Goal: Transaction & Acquisition: Purchase product/service

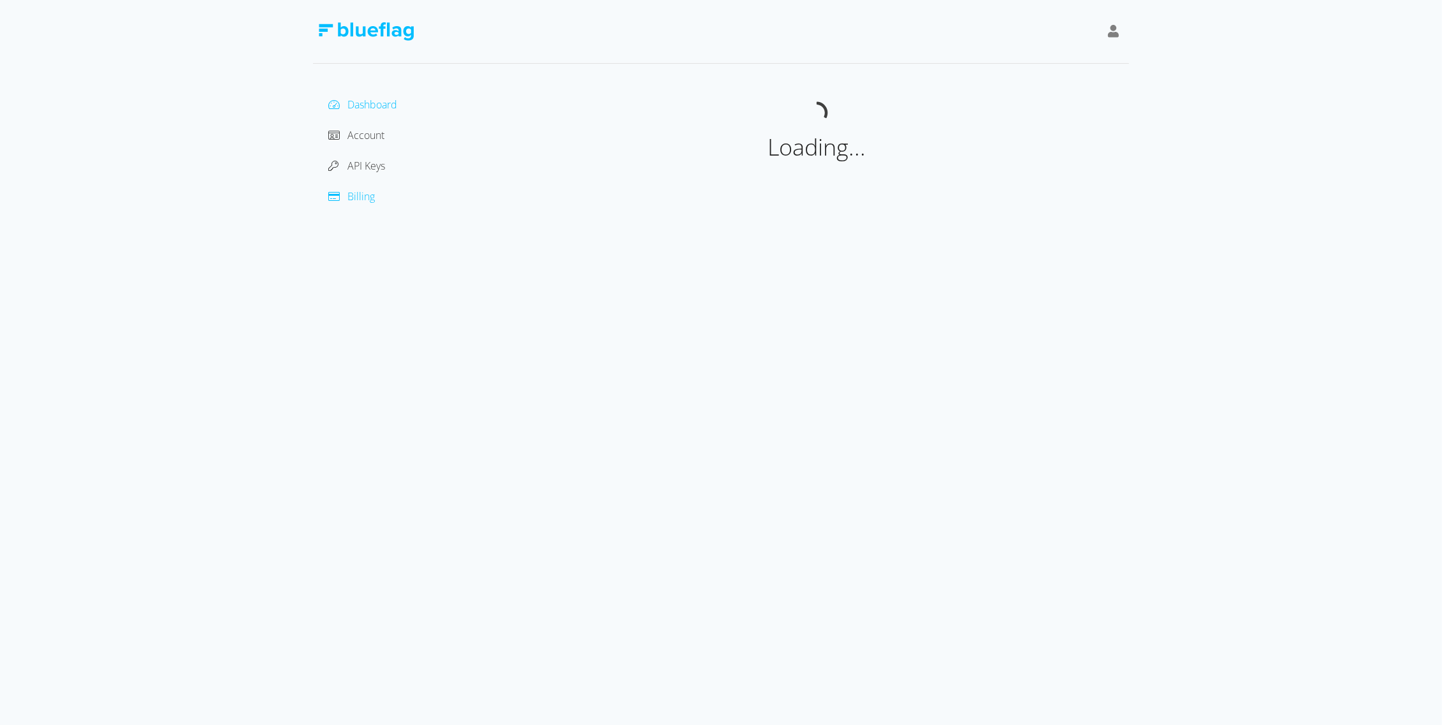
click at [365, 194] on span "Billing" at bounding box center [360, 196] width 27 height 14
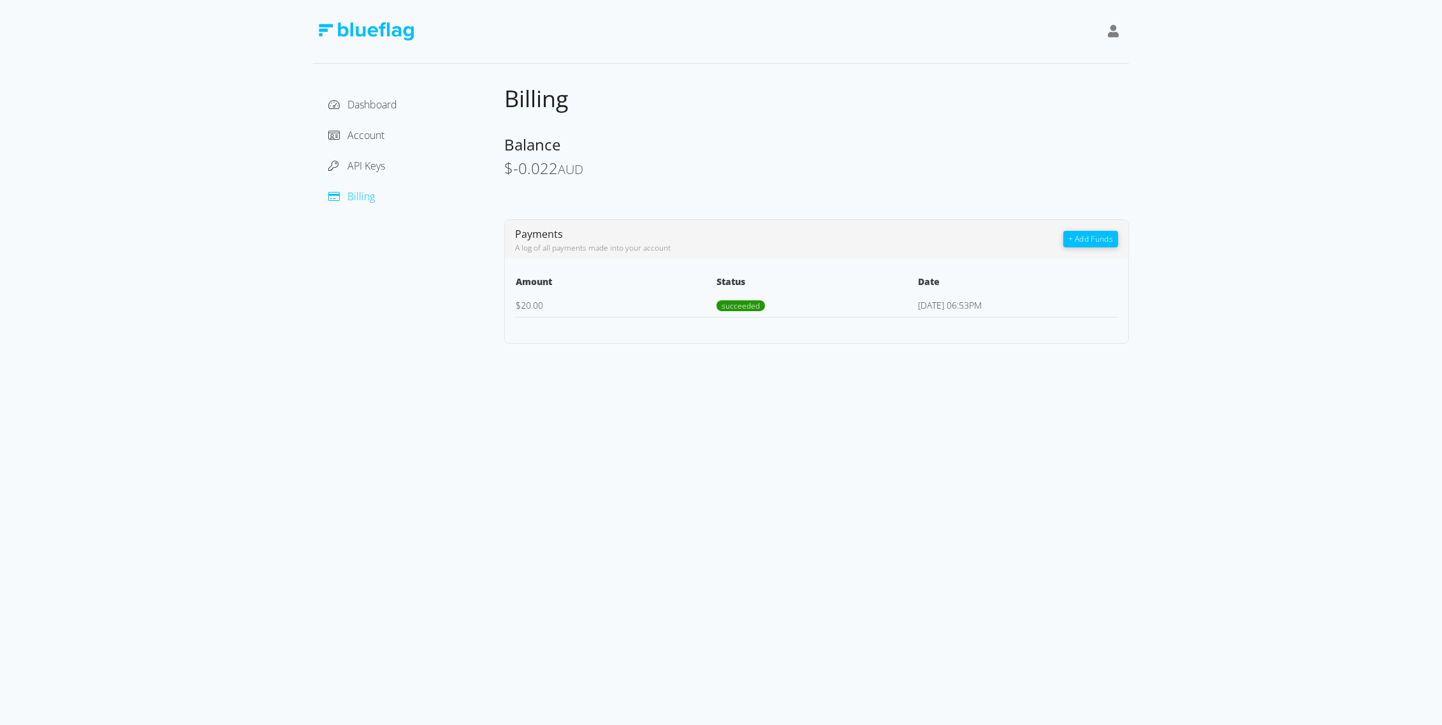
click at [1085, 239] on button "+ Add Funds" at bounding box center [1090, 239] width 55 height 17
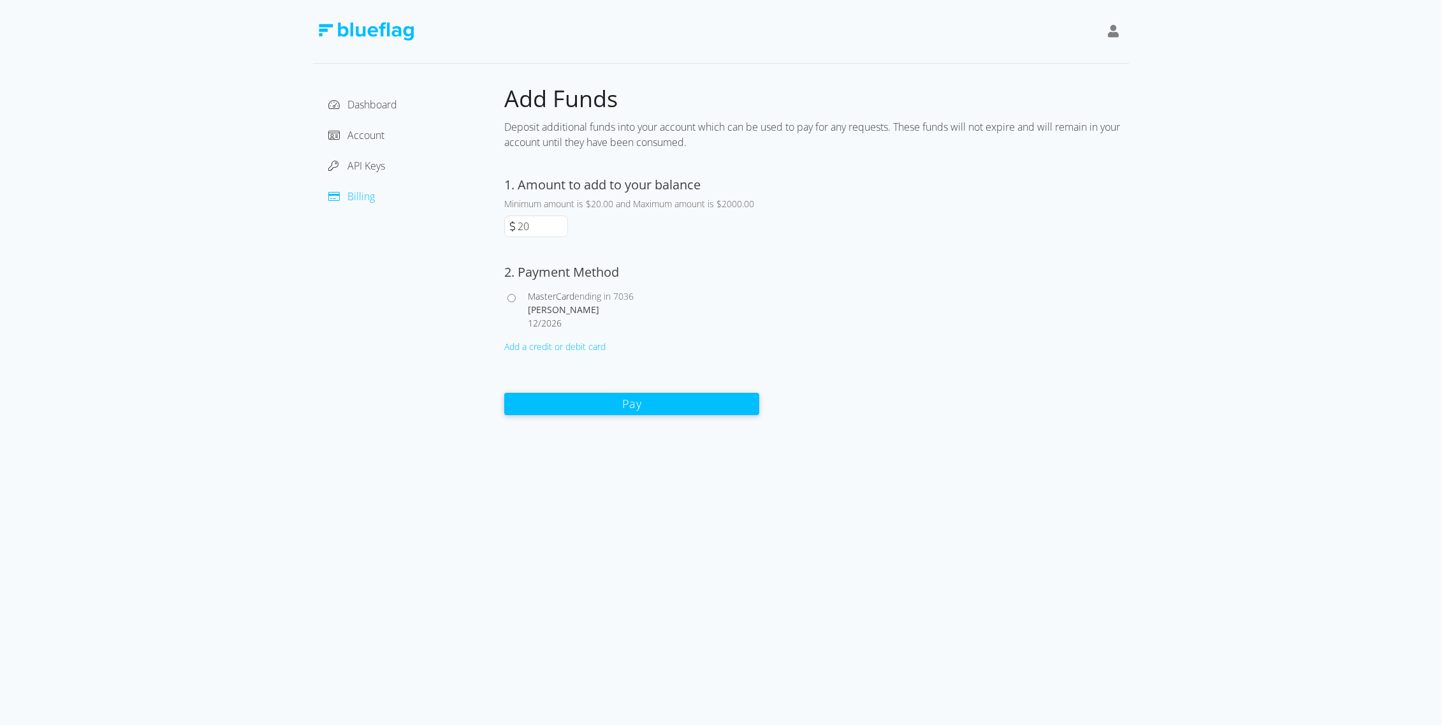
click at [585, 401] on button "Pay" at bounding box center [631, 404] width 255 height 22
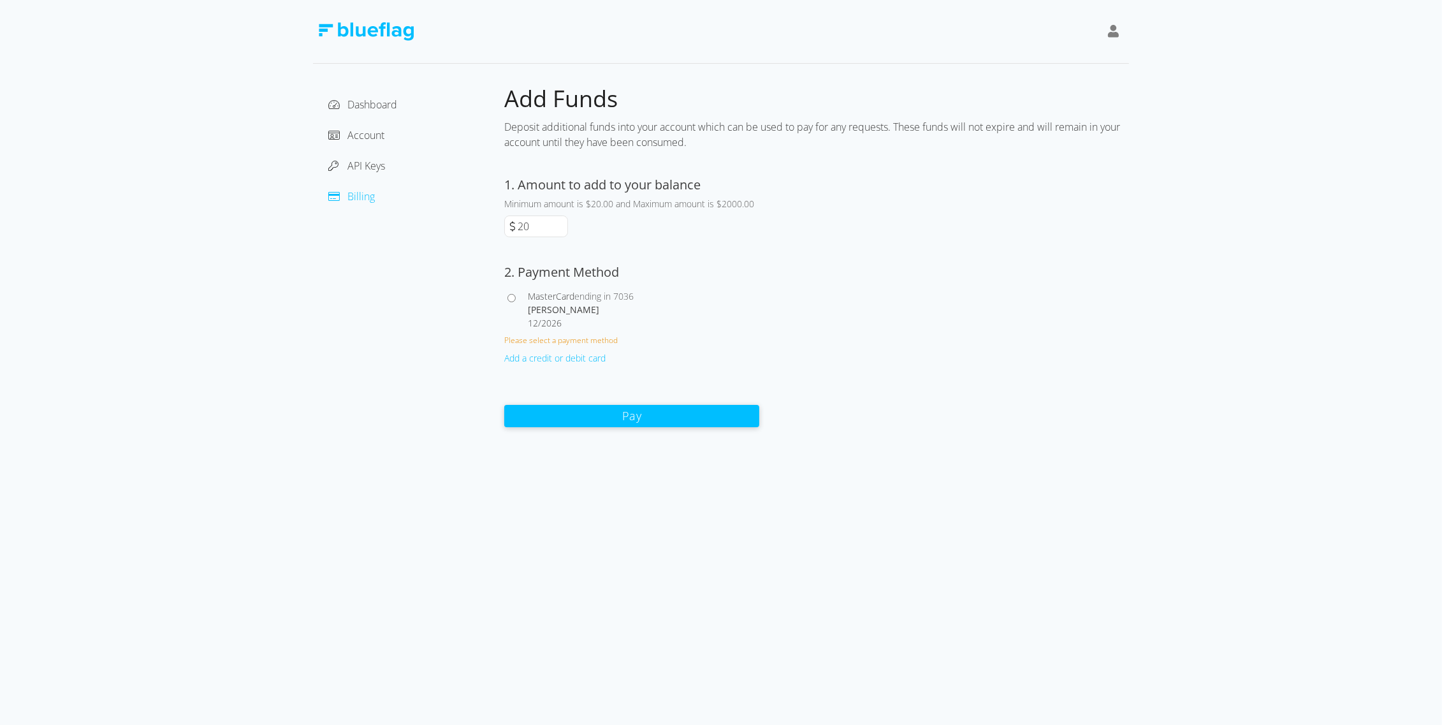
click at [528, 296] on span "MasterCard" at bounding box center [551, 296] width 47 height 12
click at [516, 296] on input "MasterCard ending in 7036 ALI RABIE 12 / 2026" at bounding box center [511, 298] width 8 height 8
radio input "true"
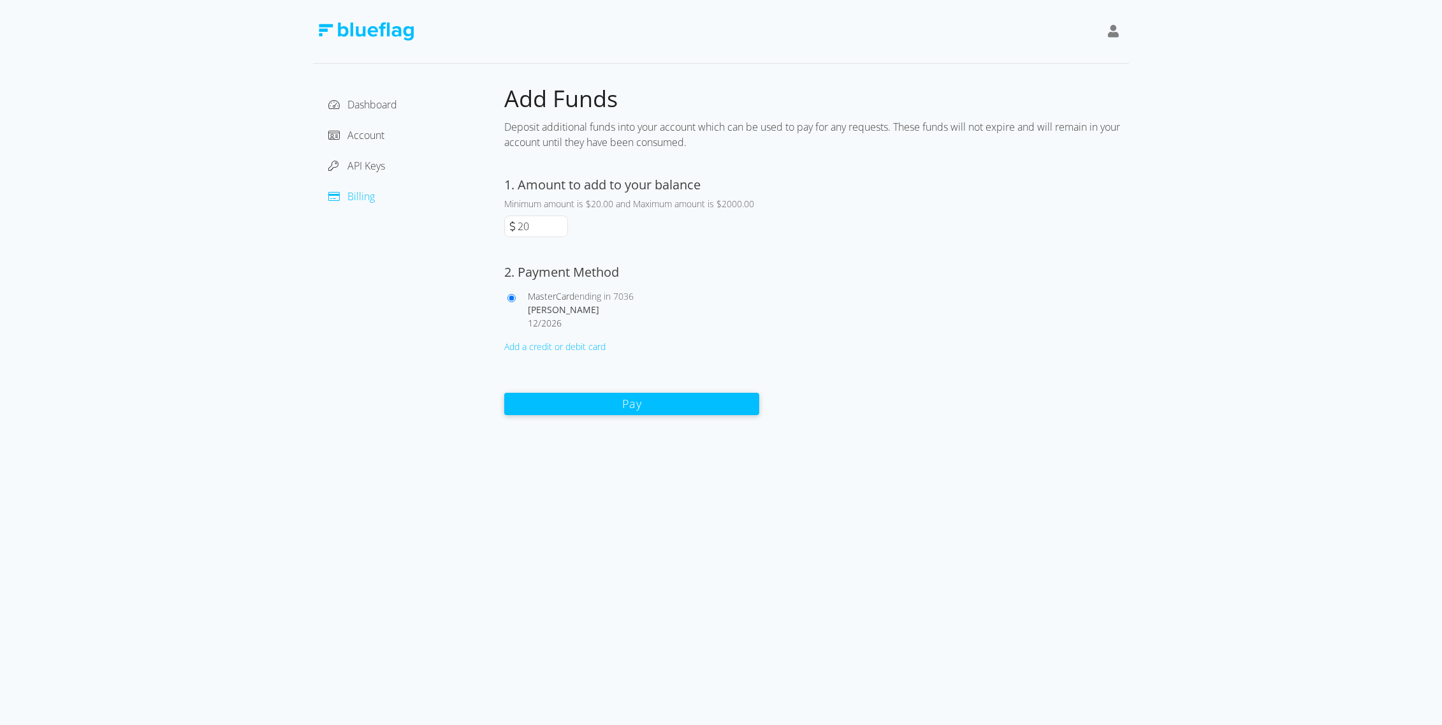
click at [599, 400] on button "Pay" at bounding box center [631, 404] width 255 height 22
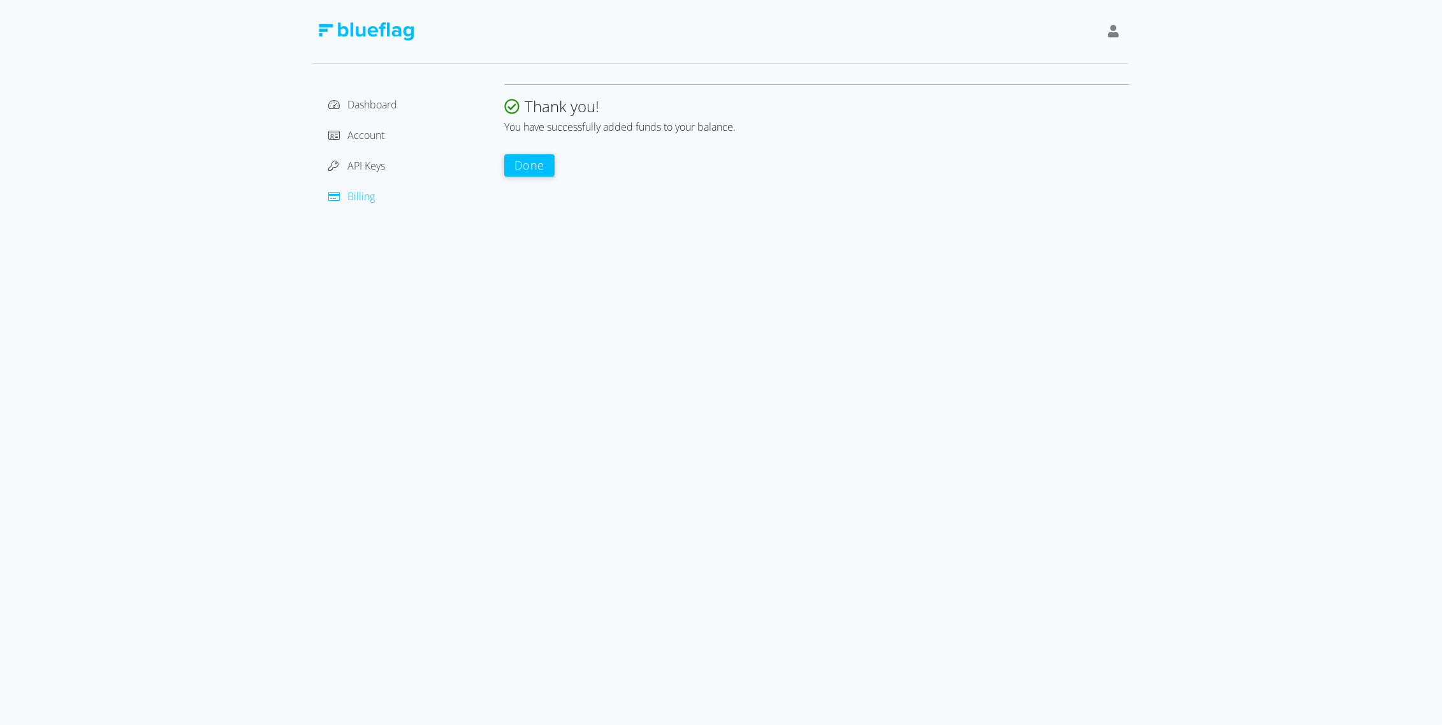
click at [530, 163] on button "Done" at bounding box center [529, 165] width 50 height 22
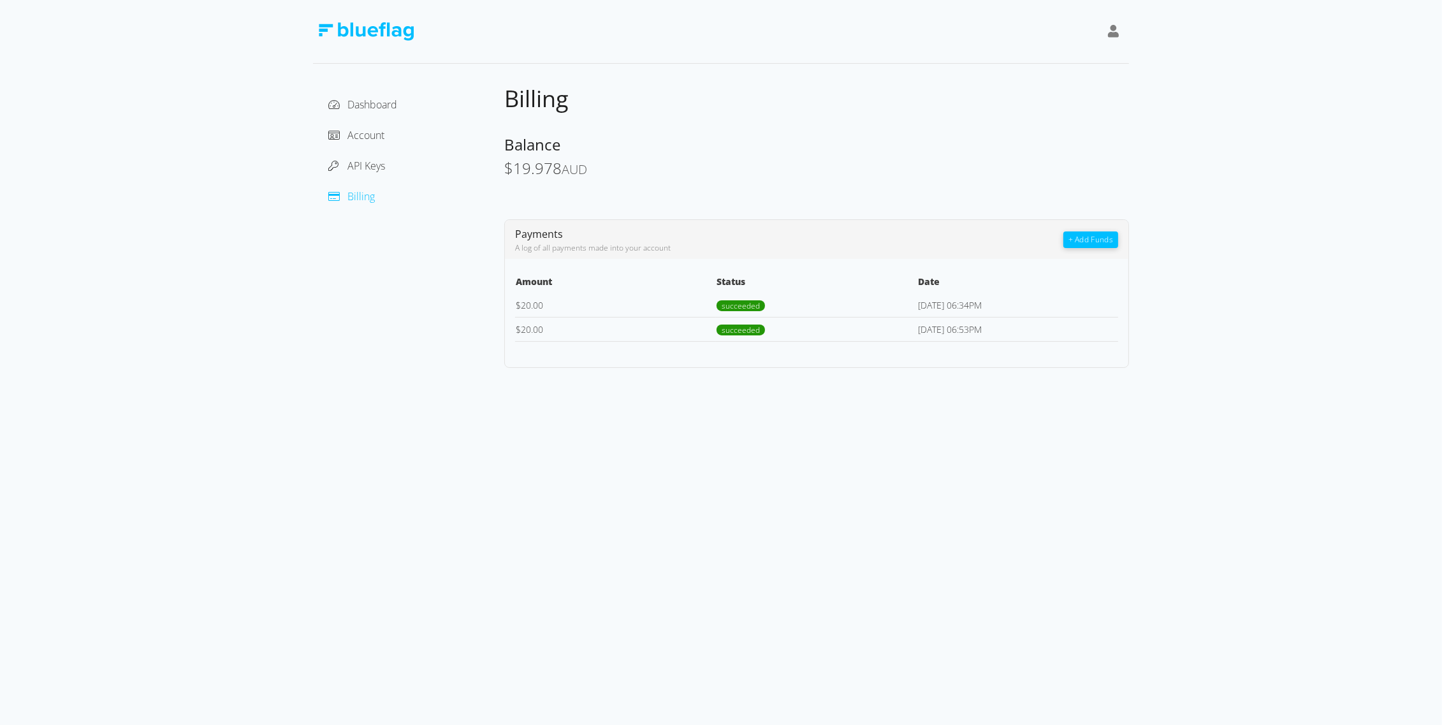
click at [345, 29] on img at bounding box center [366, 31] width 96 height 18
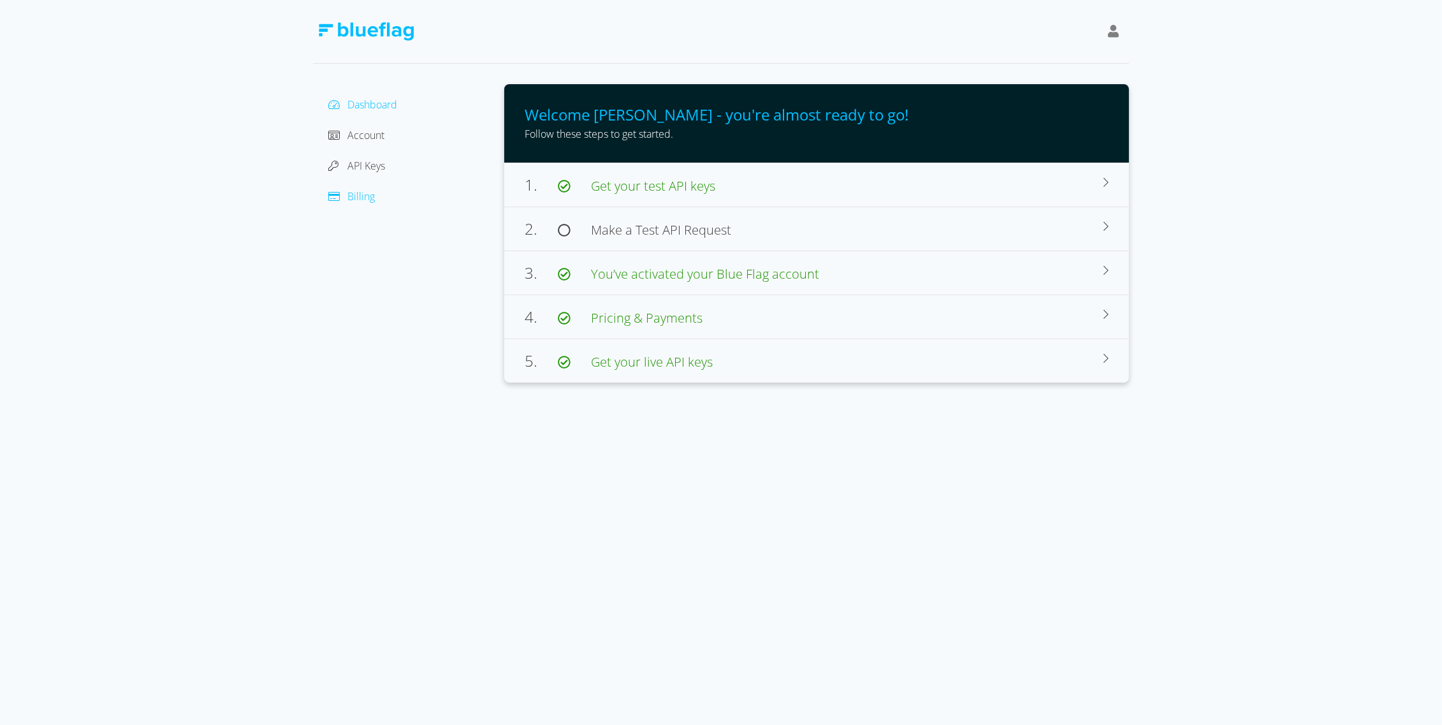
click at [364, 192] on span "Billing" at bounding box center [360, 196] width 27 height 14
